Goal: Task Accomplishment & Management: Use online tool/utility

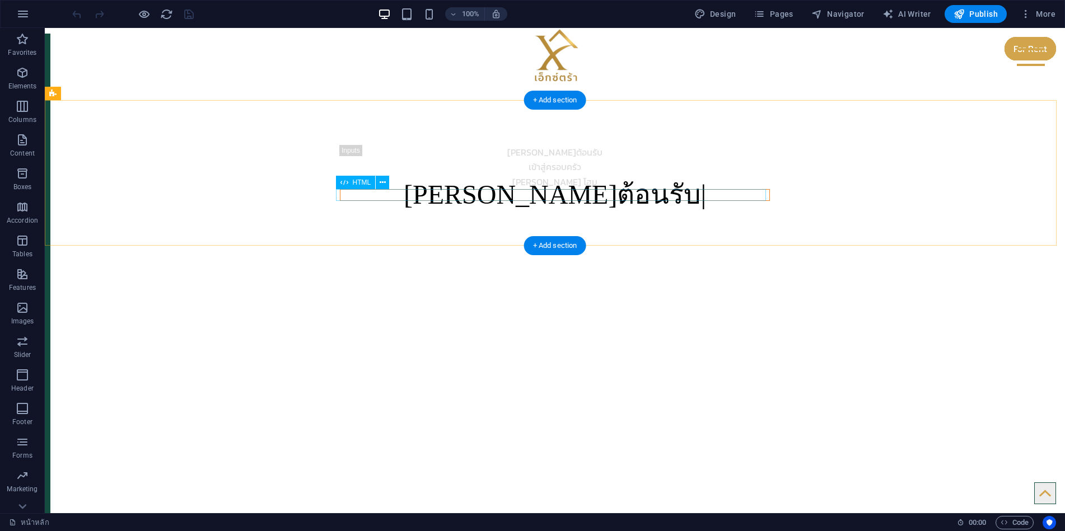
click at [385, 196] on div "[PERSON_NAME]ต้อนรับ" at bounding box center [555, 194] width 430 height 11
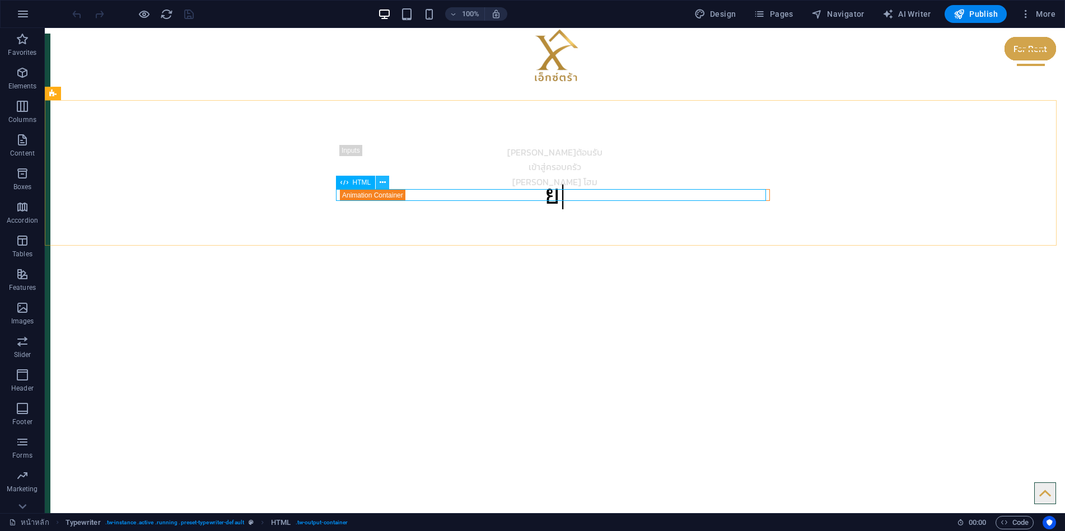
click at [383, 185] on icon at bounding box center [383, 183] width 6 height 12
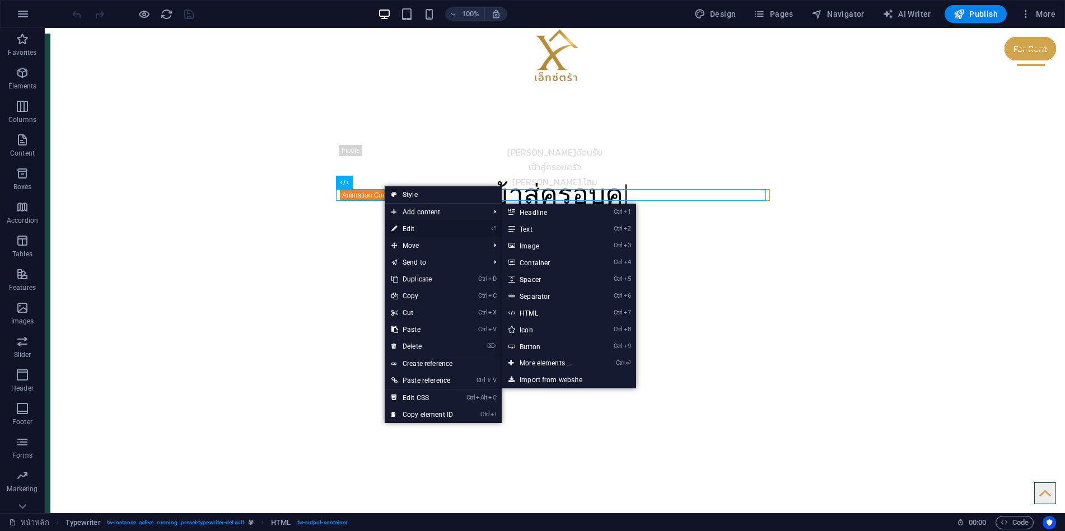
click at [417, 230] on link "⏎ Edit" at bounding box center [422, 229] width 75 height 17
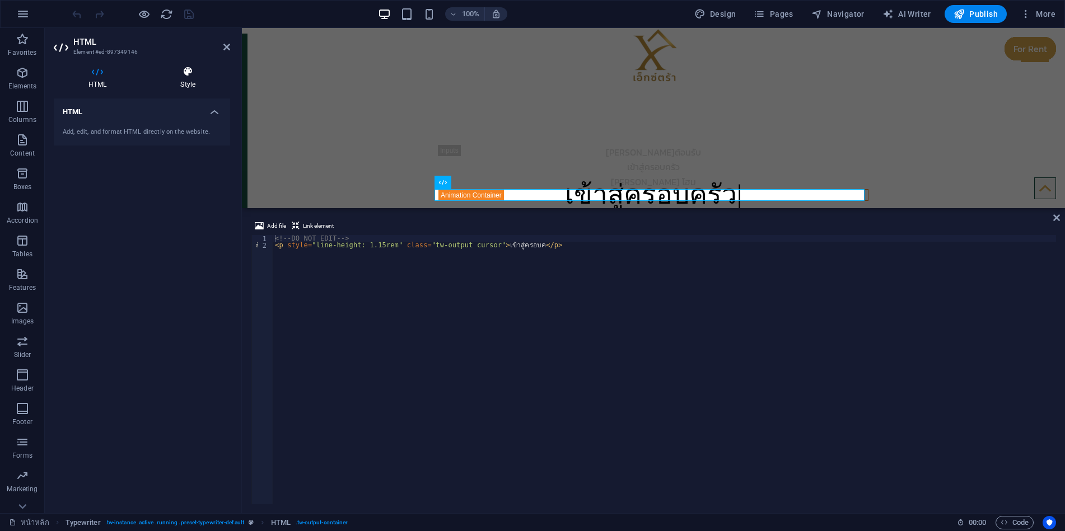
click at [190, 79] on h4 "Style" at bounding box center [188, 78] width 85 height 24
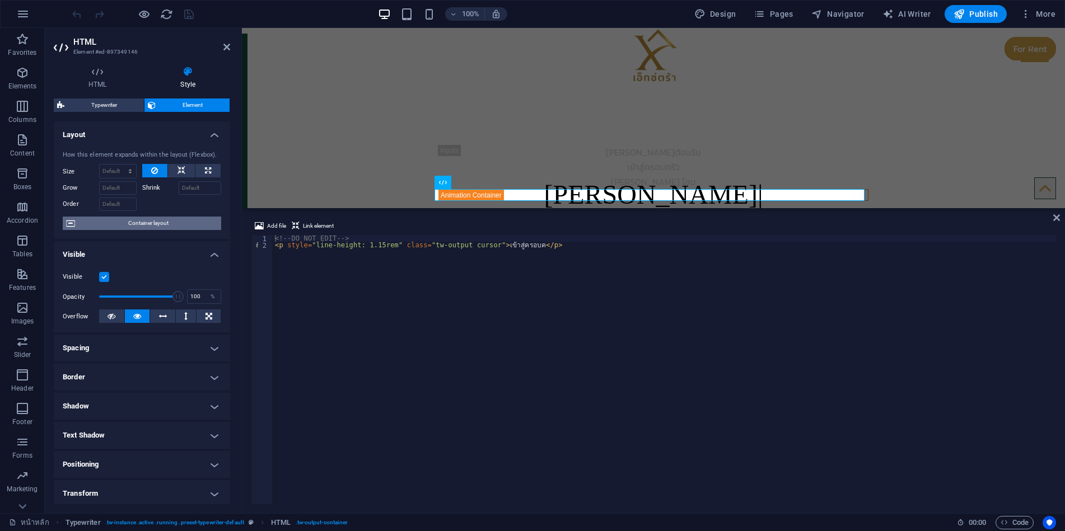
click at [165, 225] on span "Container layout" at bounding box center [147, 223] width 139 height 13
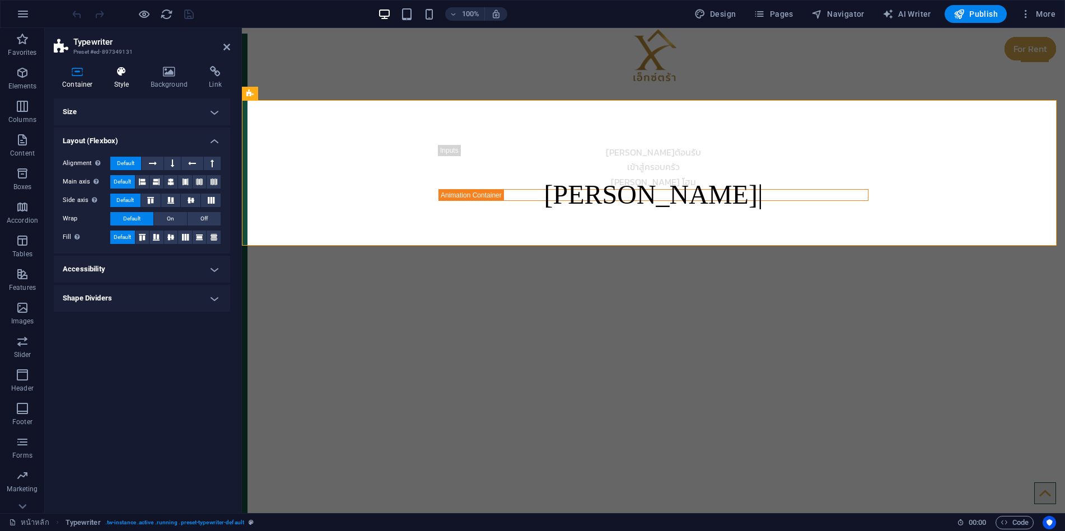
click at [126, 79] on h4 "Style" at bounding box center [124, 78] width 36 height 24
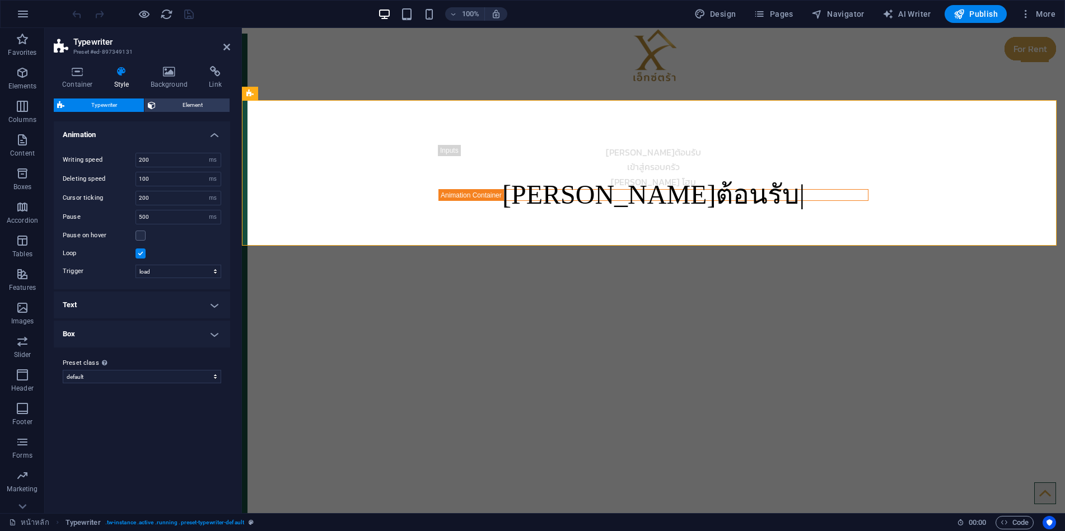
click at [146, 305] on h4 "Text" at bounding box center [142, 305] width 176 height 27
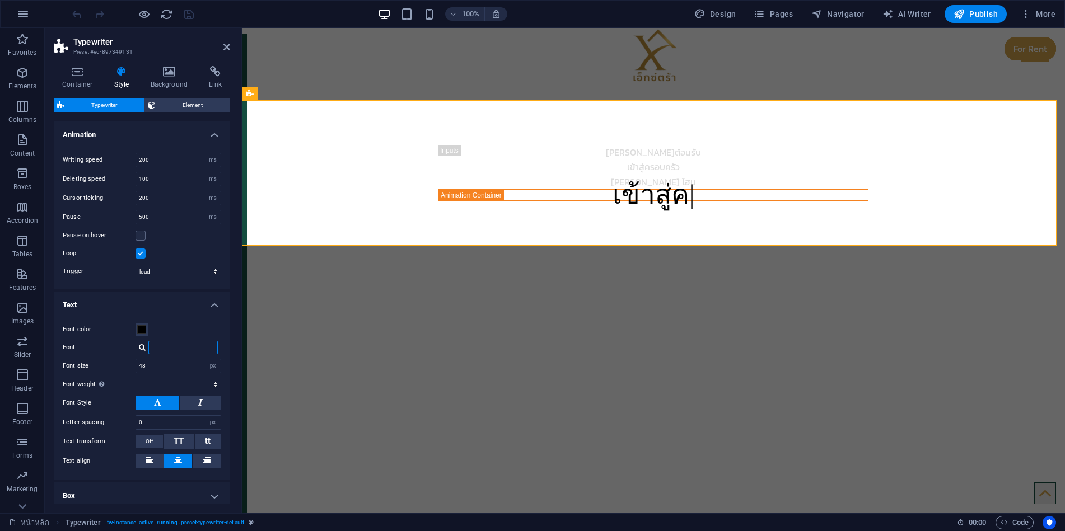
click at [171, 347] on input "Font" at bounding box center [182, 347] width 69 height 13
type input "า"
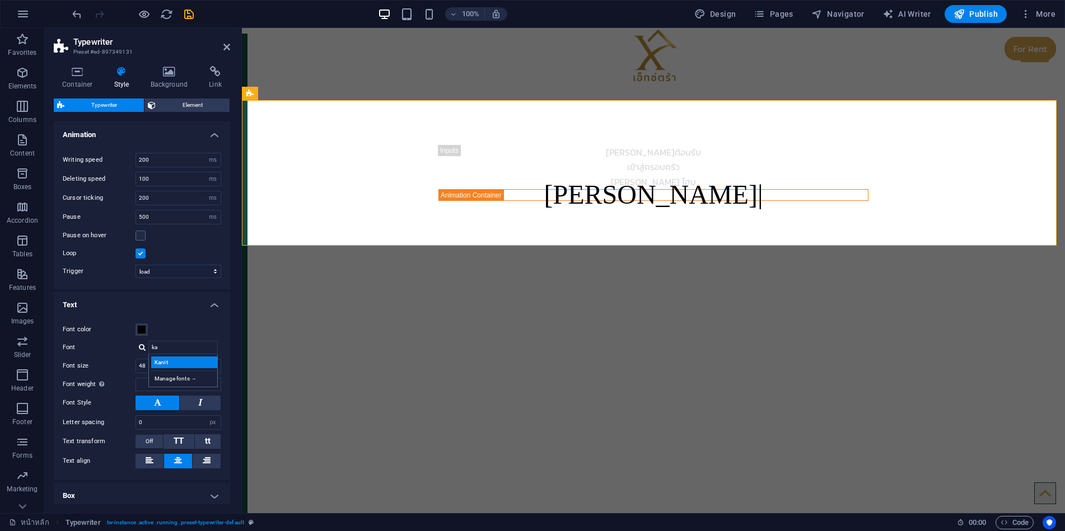
click at [176, 361] on div "Kanit" at bounding box center [185, 363] width 68 height 12
type input "Kanit"
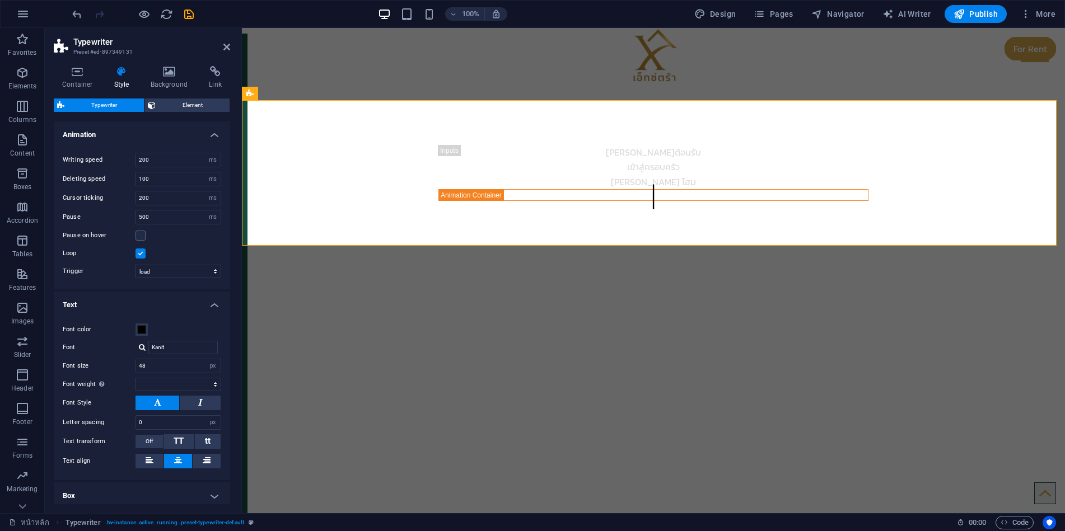
select select
click at [176, 309] on h4 "Text" at bounding box center [142, 302] width 176 height 20
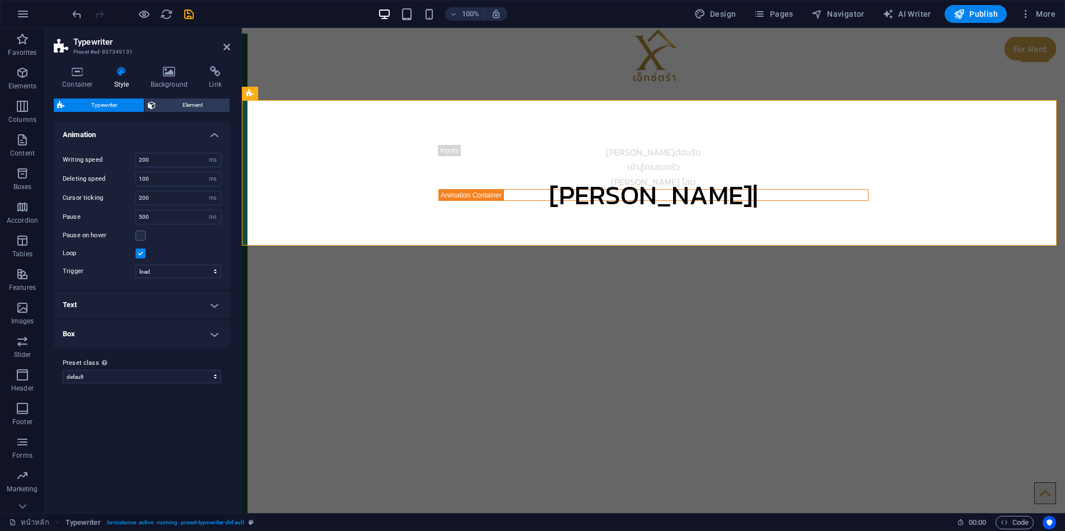
click at [176, 309] on h4 "Text" at bounding box center [142, 305] width 176 height 27
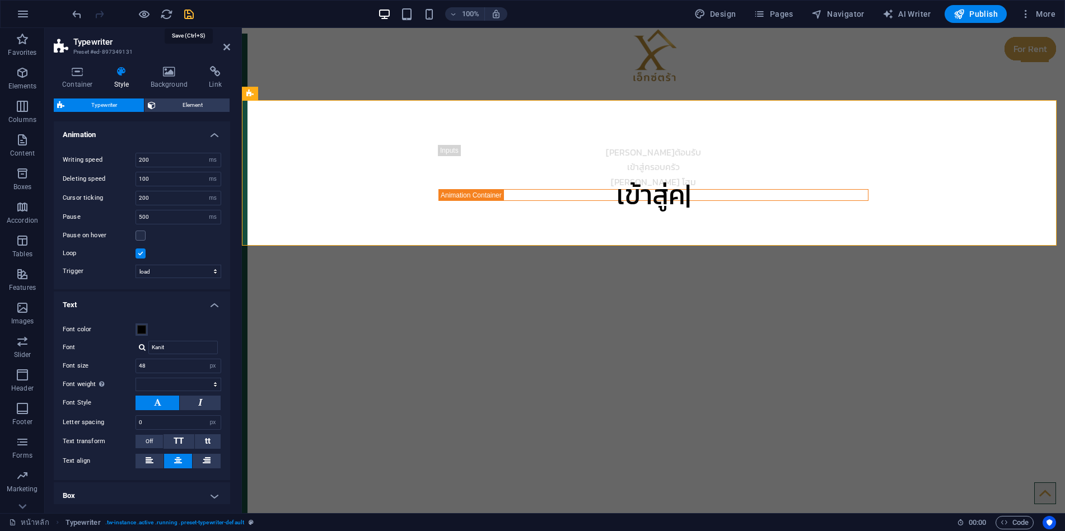
click at [185, 17] on icon "save" at bounding box center [188, 14] width 13 height 13
